Goal: Navigation & Orientation: Find specific page/section

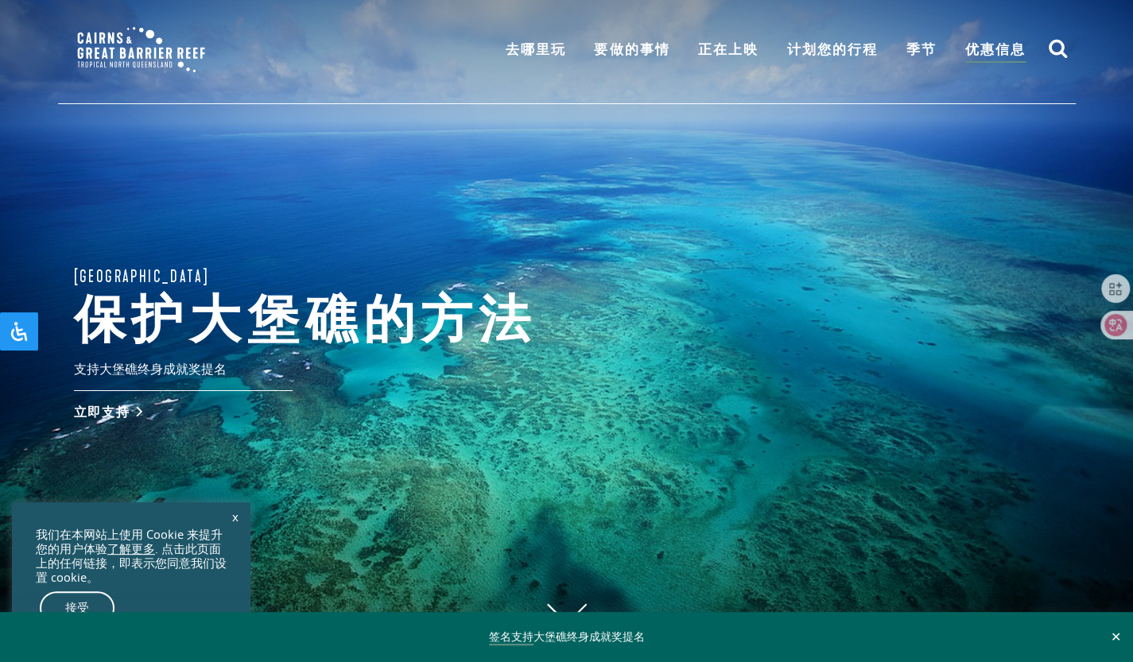
click at [724, 230] on div "[GEOGRAPHIC_DATA]的方法 支持大堡礁终身成就奖提名 立即支持" at bounding box center [566, 331] width 1133 height 662
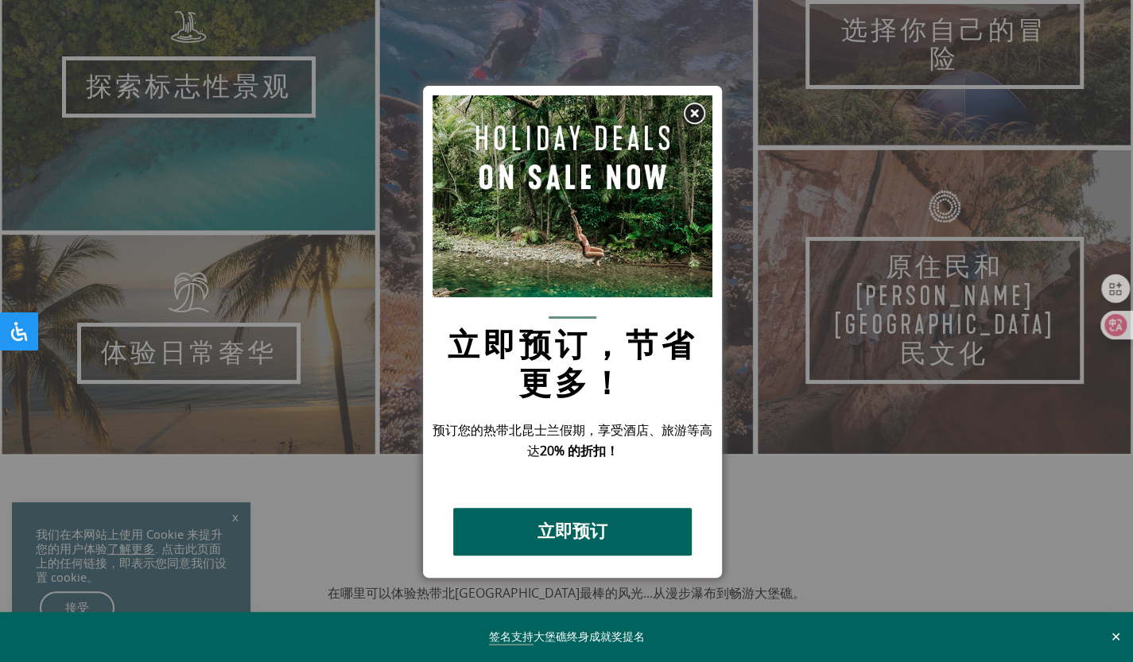
scroll to position [971, 0]
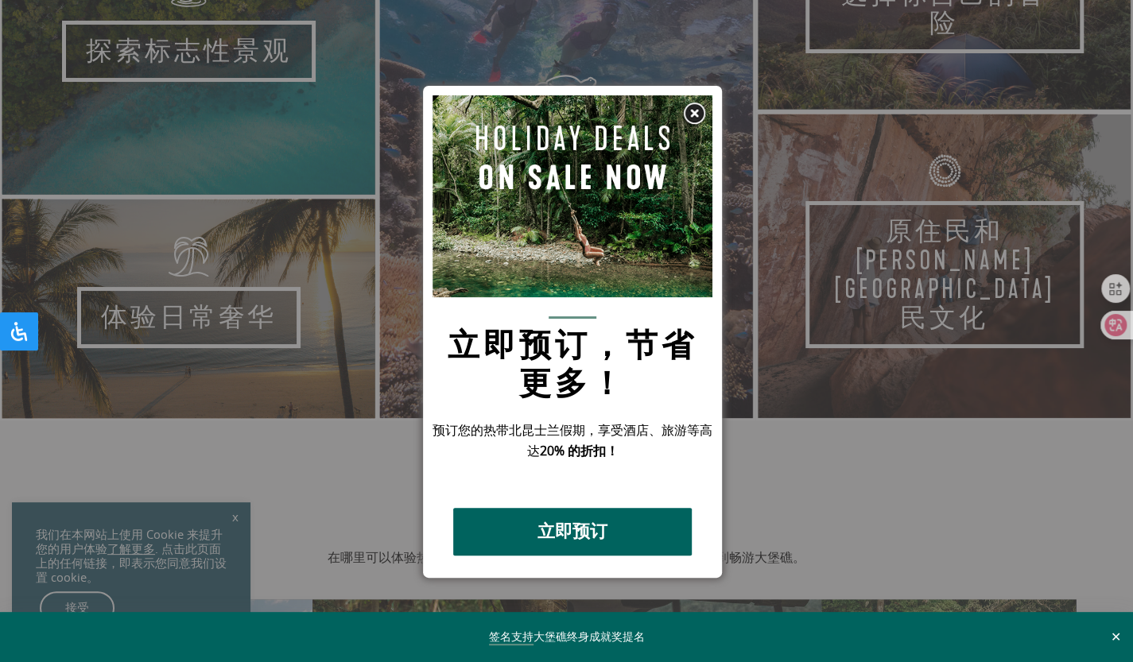
click at [692, 110] on img at bounding box center [694, 114] width 24 height 24
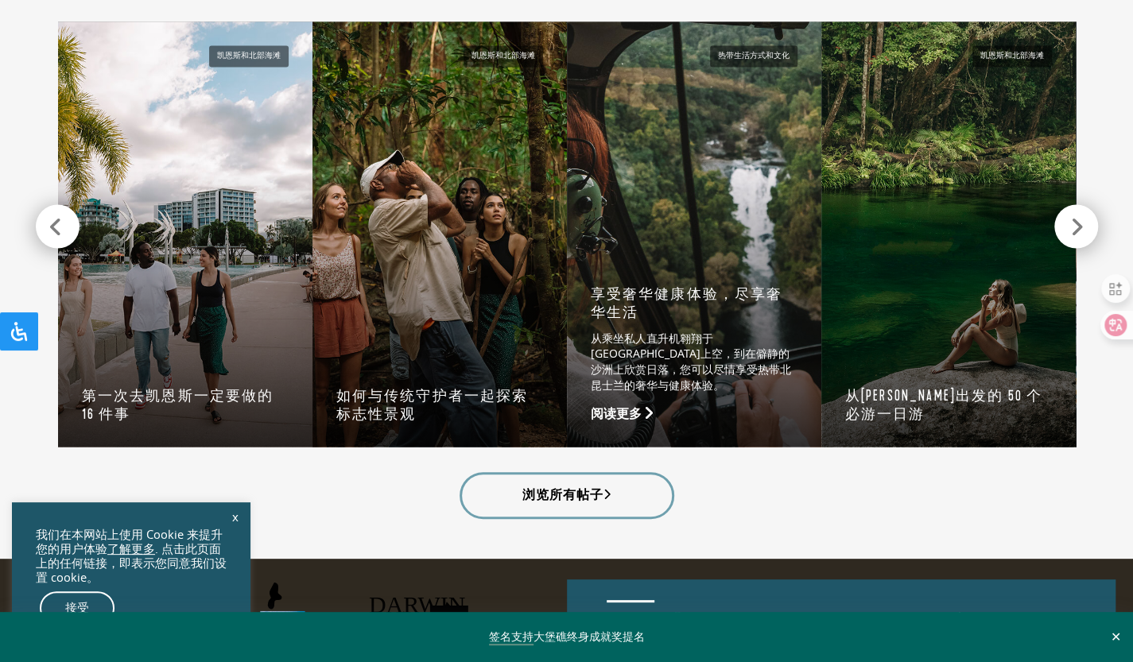
scroll to position [1553, 0]
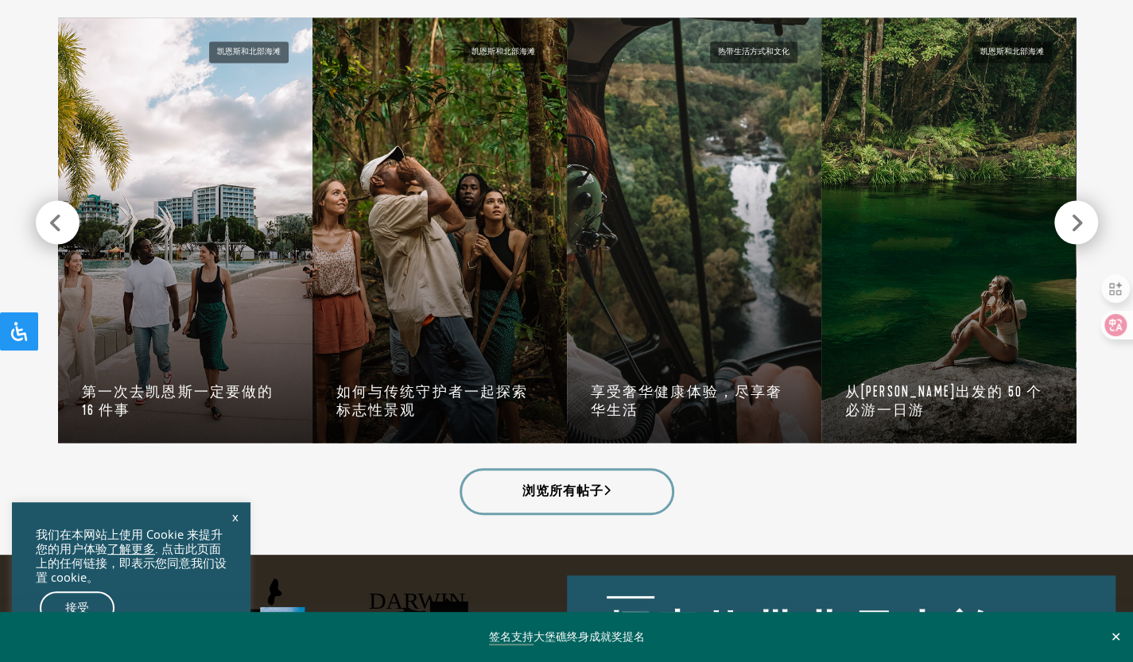
click at [703, 499] on div "浏览所有帖子" at bounding box center [567, 491] width 1018 height 47
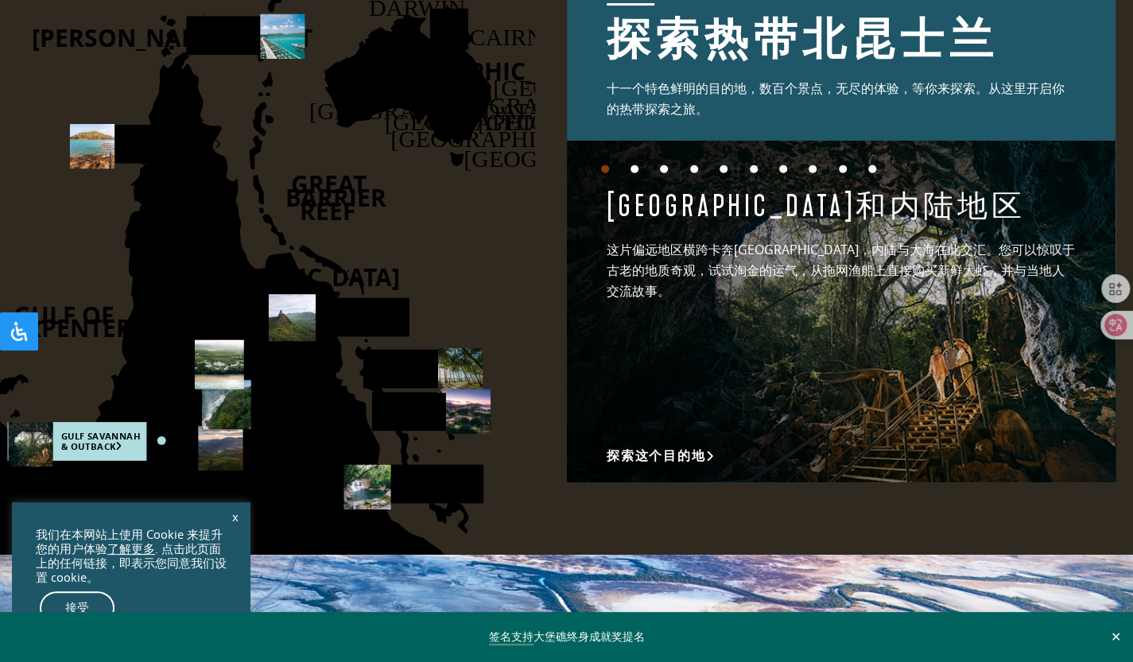
scroll to position [2151, 0]
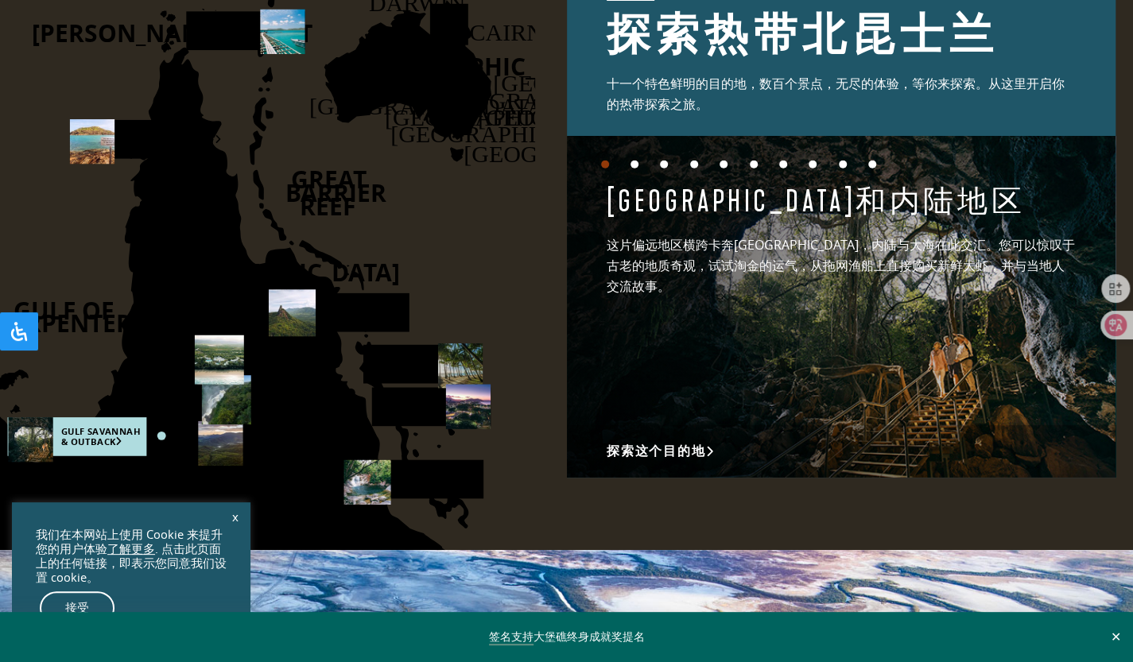
click at [631, 162] on button "2" at bounding box center [635, 165] width 8 height 8
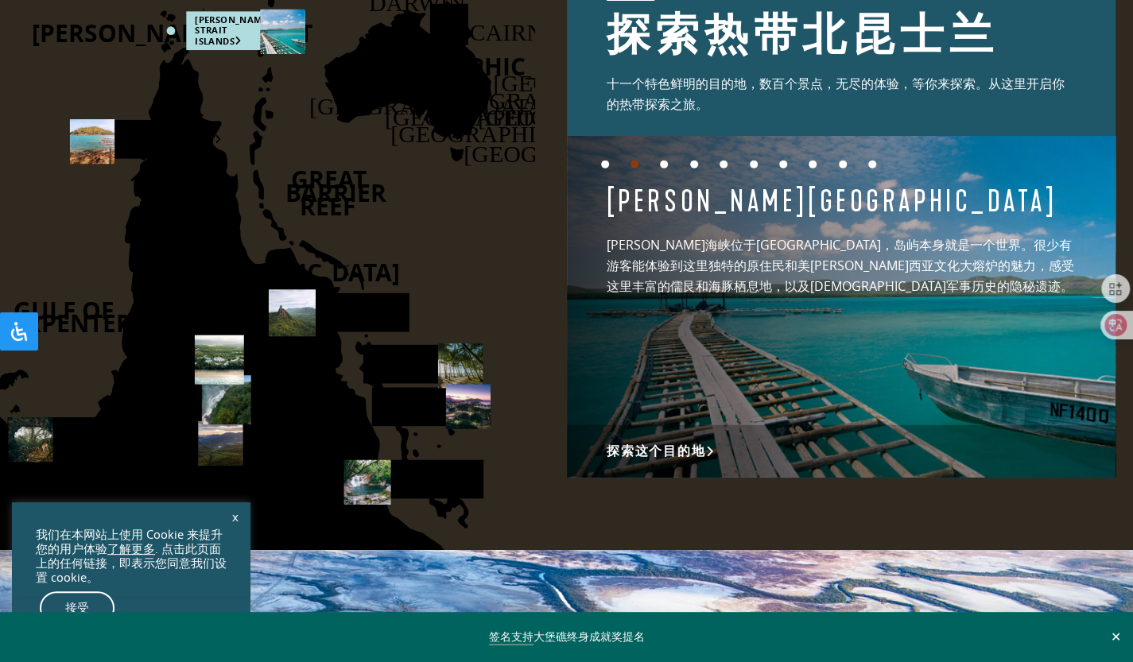
click at [666, 161] on button "3" at bounding box center [664, 165] width 8 height 8
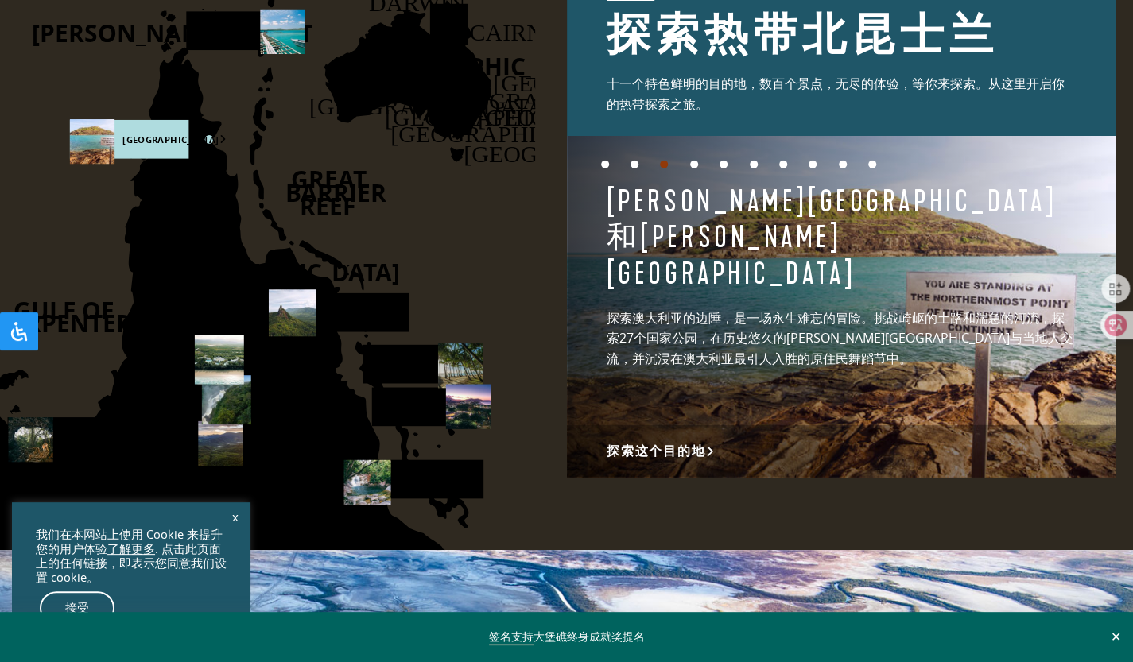
click at [695, 163] on button "4" at bounding box center [694, 165] width 8 height 8
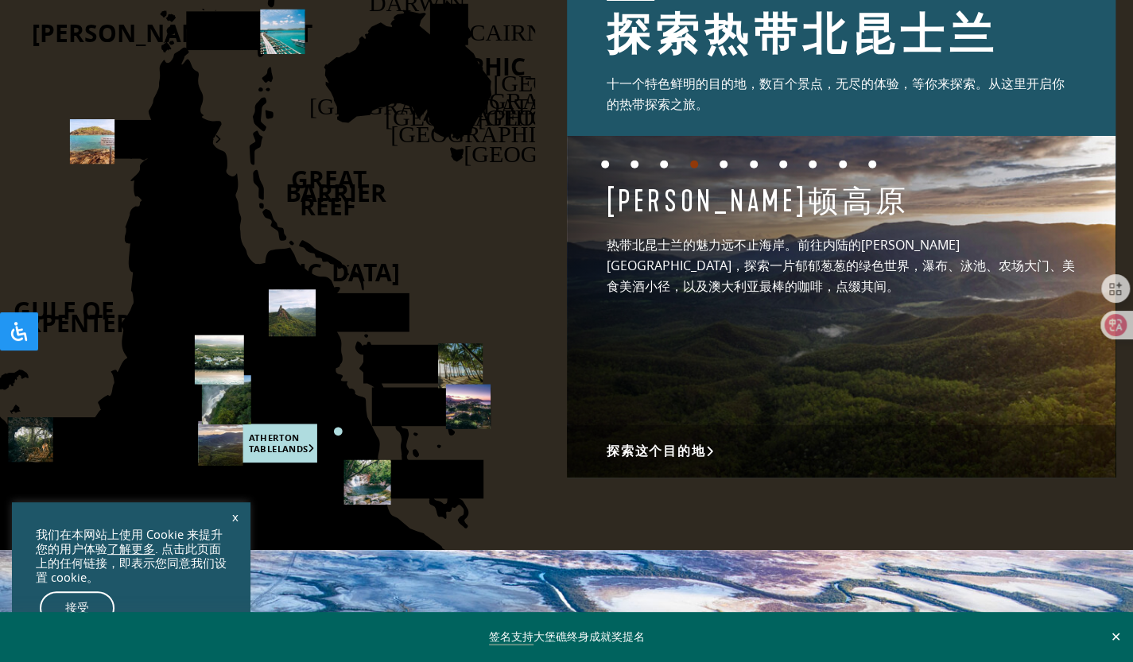
click at [727, 163] on li "5" at bounding box center [732, 173] width 25 height 24
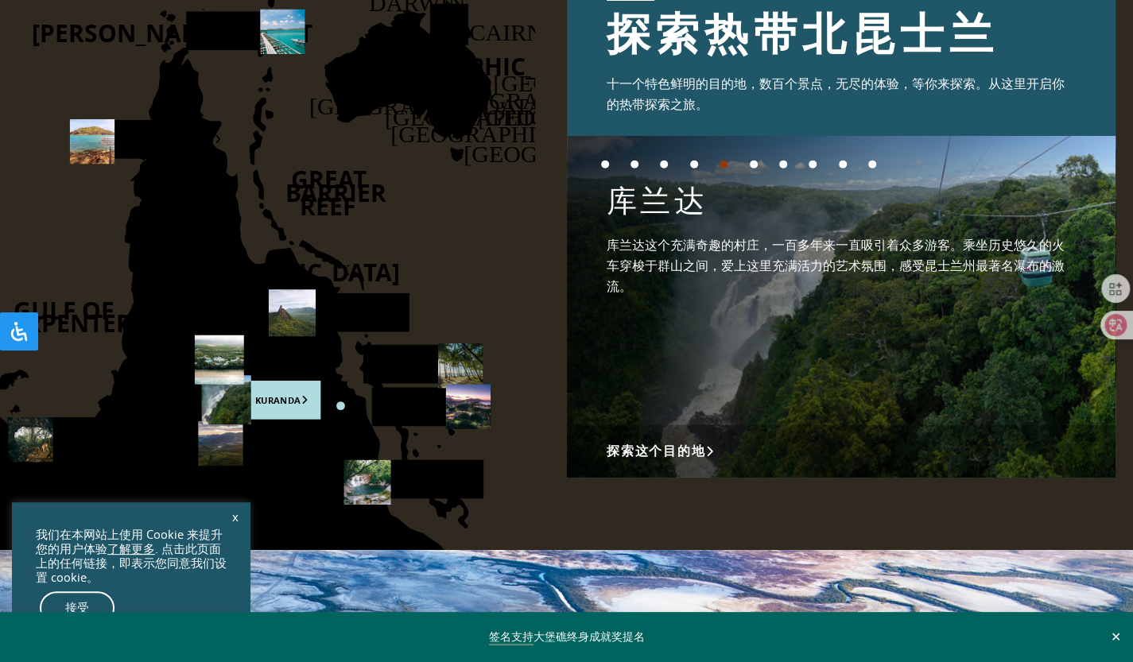
click at [754, 161] on button "6" at bounding box center [754, 165] width 8 height 8
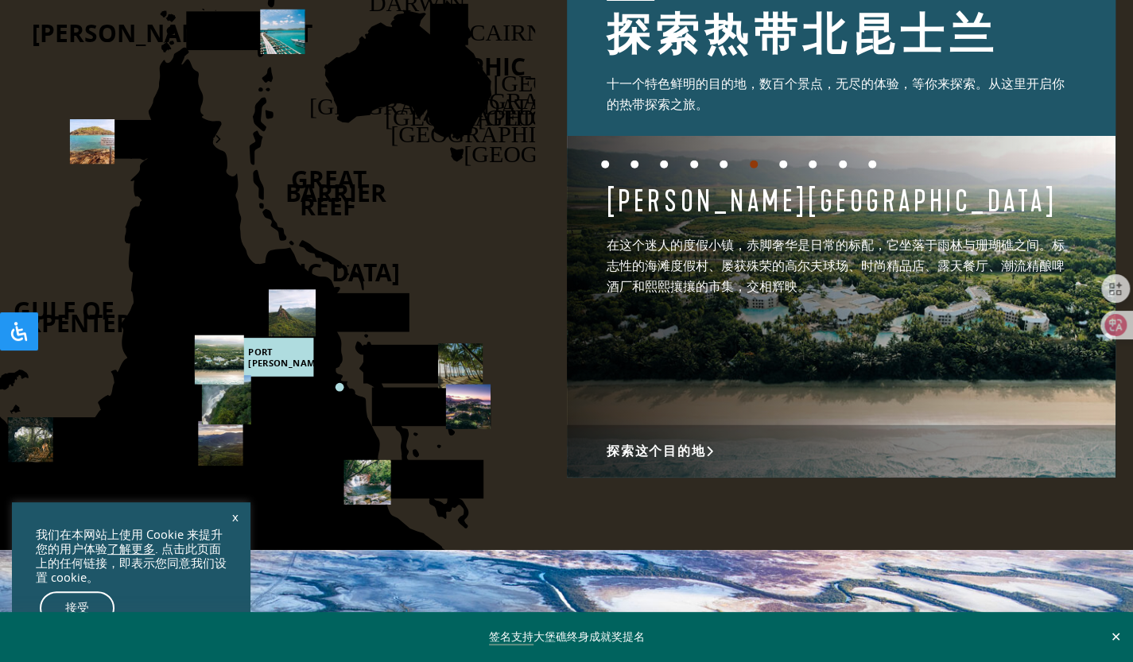
click at [779, 161] on button "7" at bounding box center [783, 165] width 8 height 8
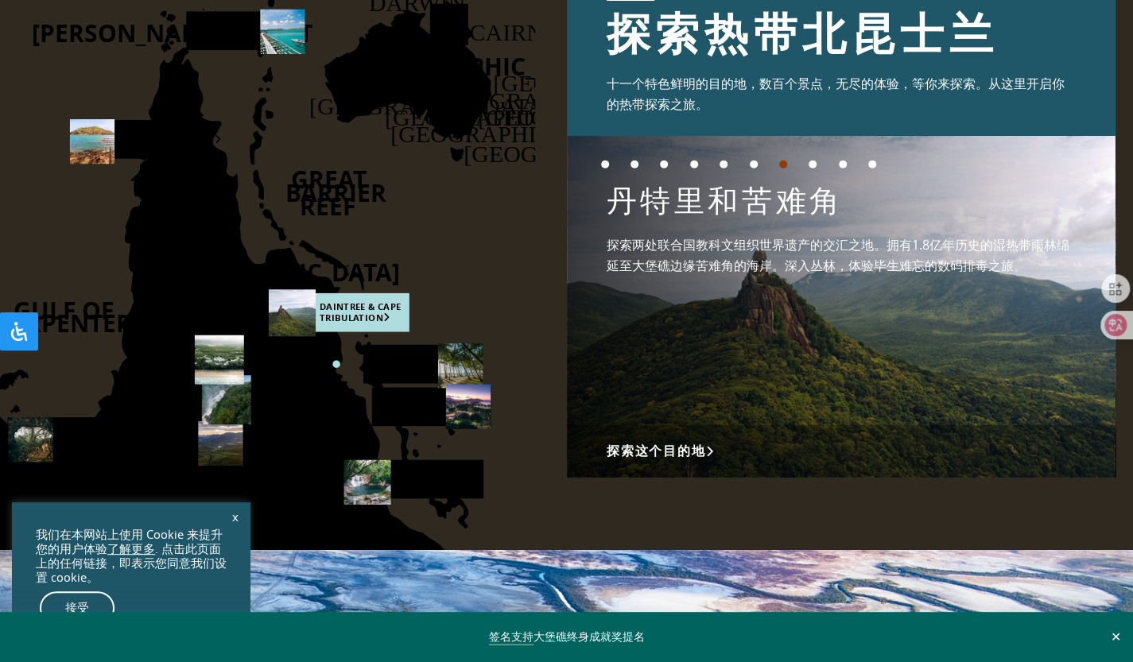
click at [812, 161] on button "8" at bounding box center [813, 165] width 8 height 8
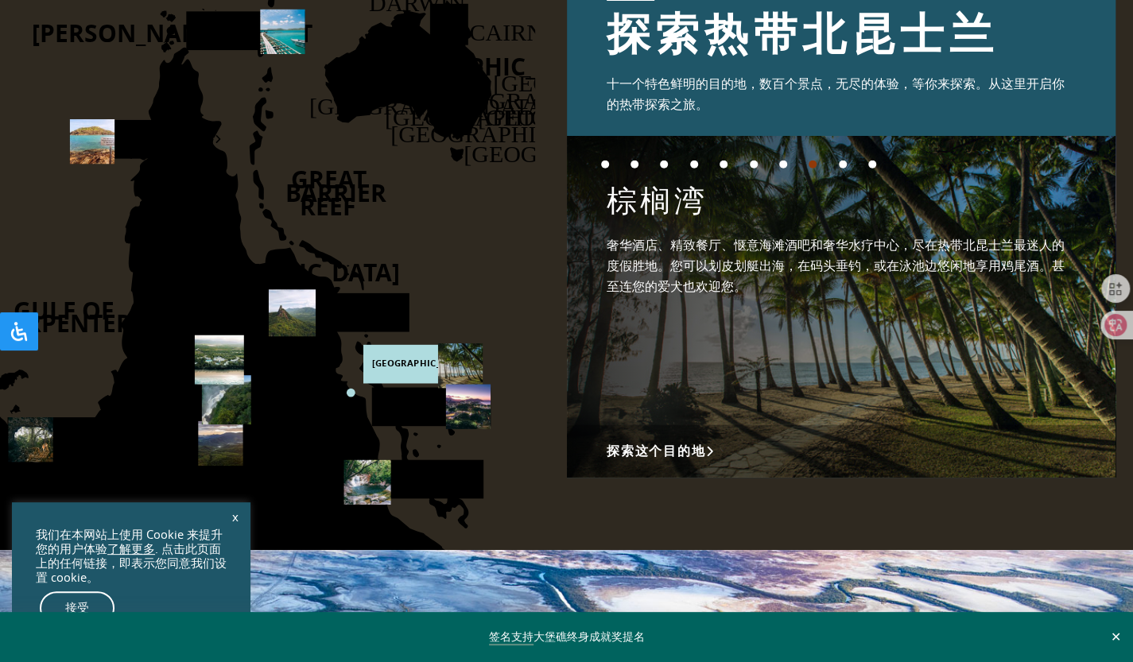
click at [839, 165] on li "9" at bounding box center [851, 173] width 25 height 24
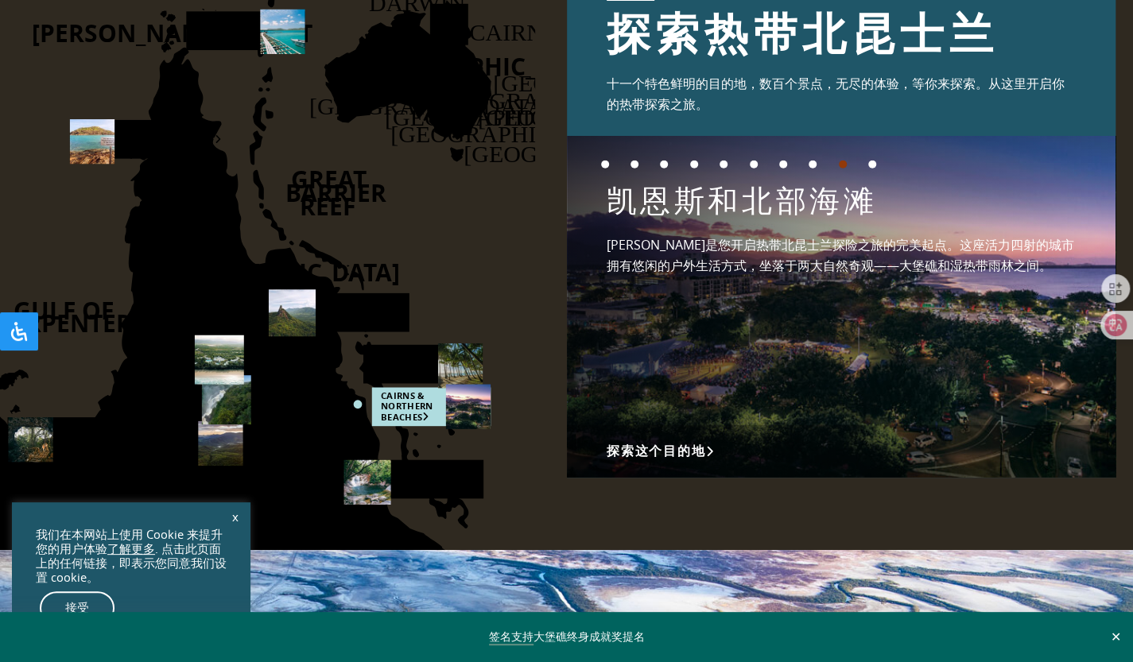
click at [877, 161] on li "10" at bounding box center [880, 173] width 25 height 24
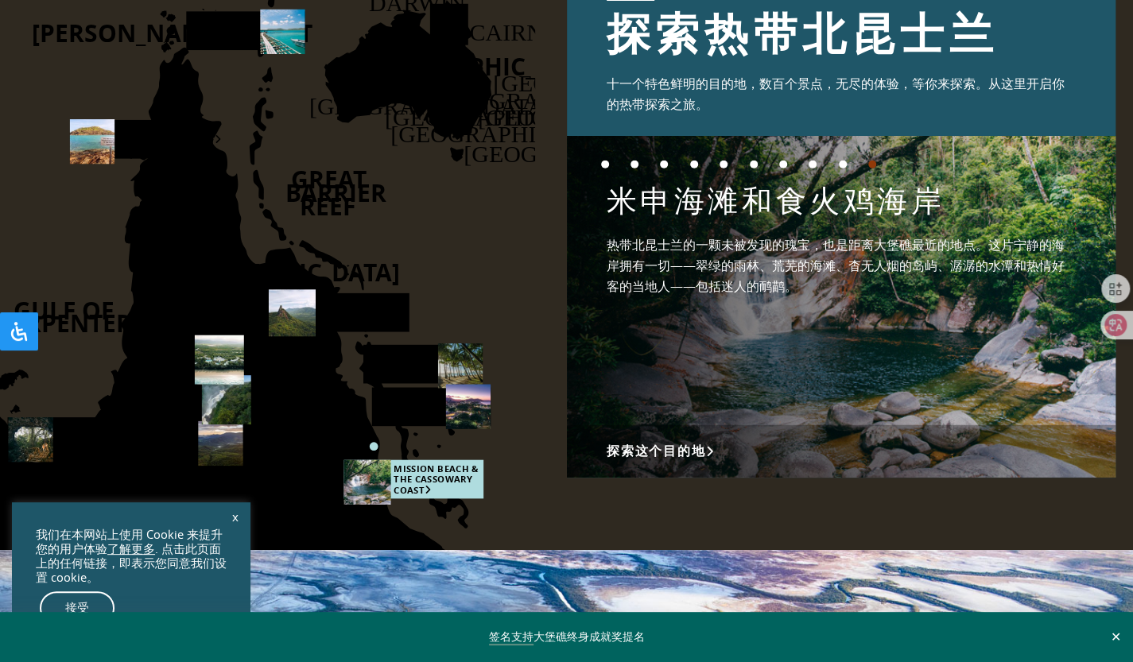
click at [843, 164] on button "9" at bounding box center [843, 165] width 8 height 8
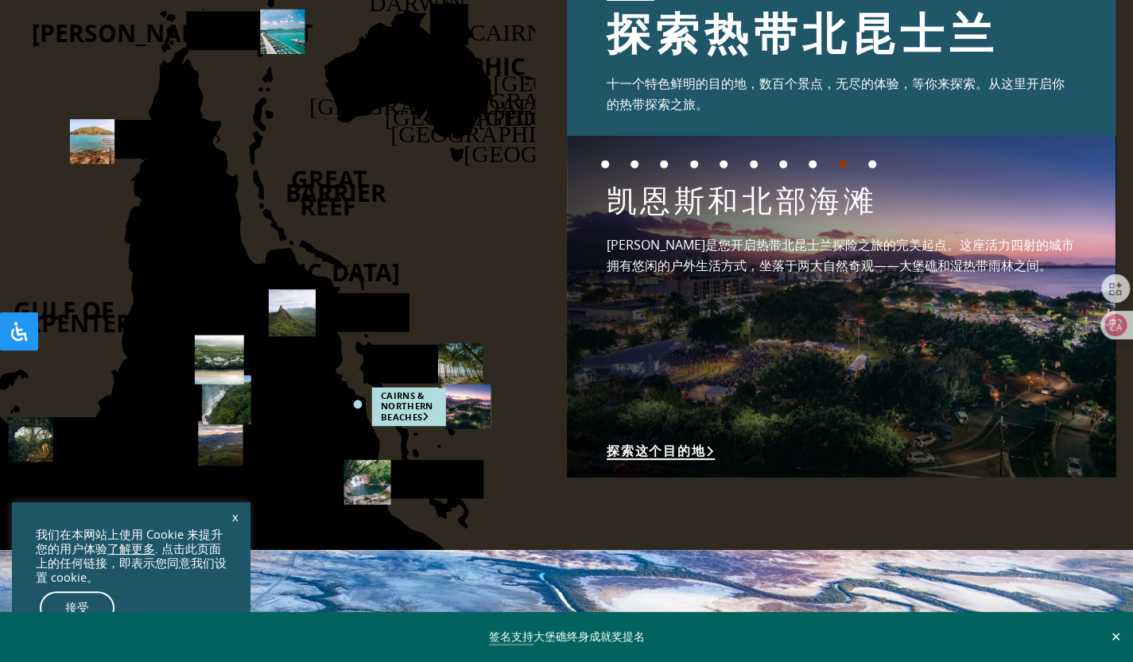
click at [703, 445] on font "探索这个目的地" at bounding box center [656, 451] width 99 height 15
